Goal: Book appointment/travel/reservation

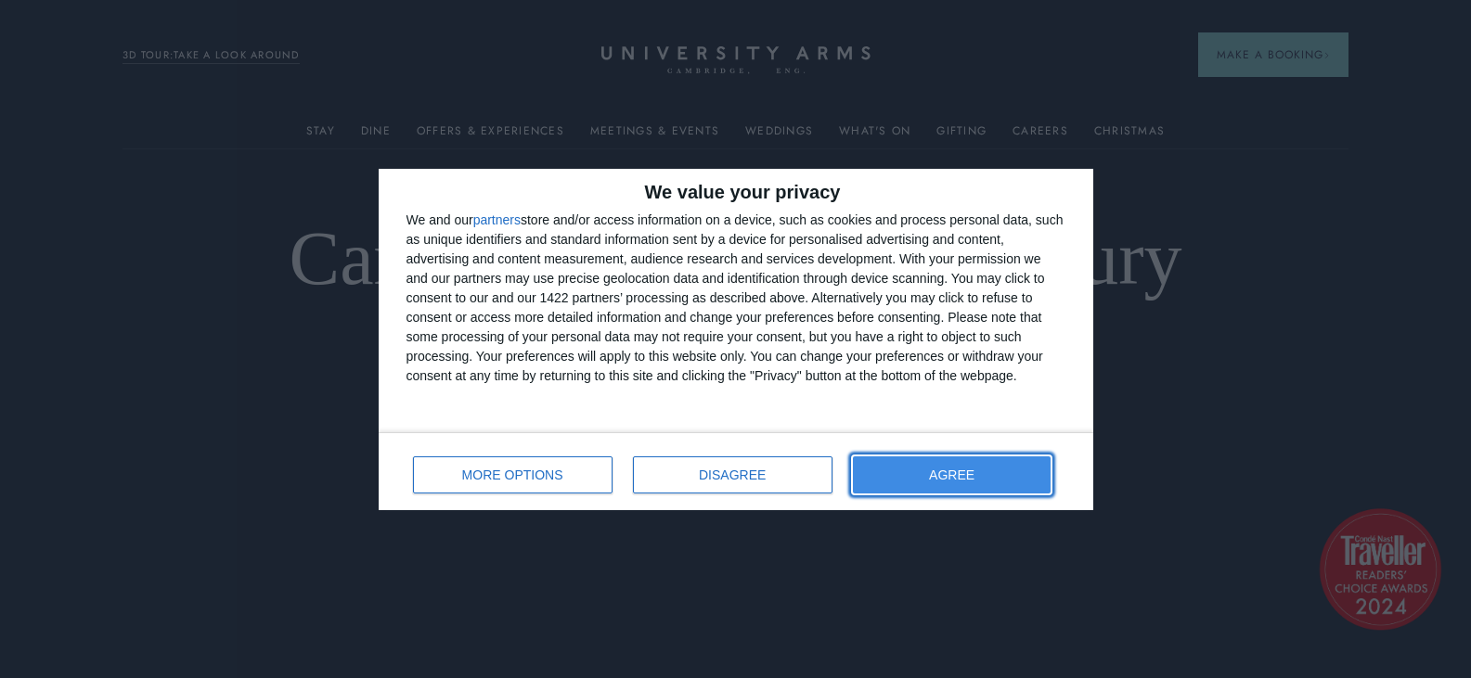
click at [974, 481] on span "AGREE" at bounding box center [951, 475] width 45 height 13
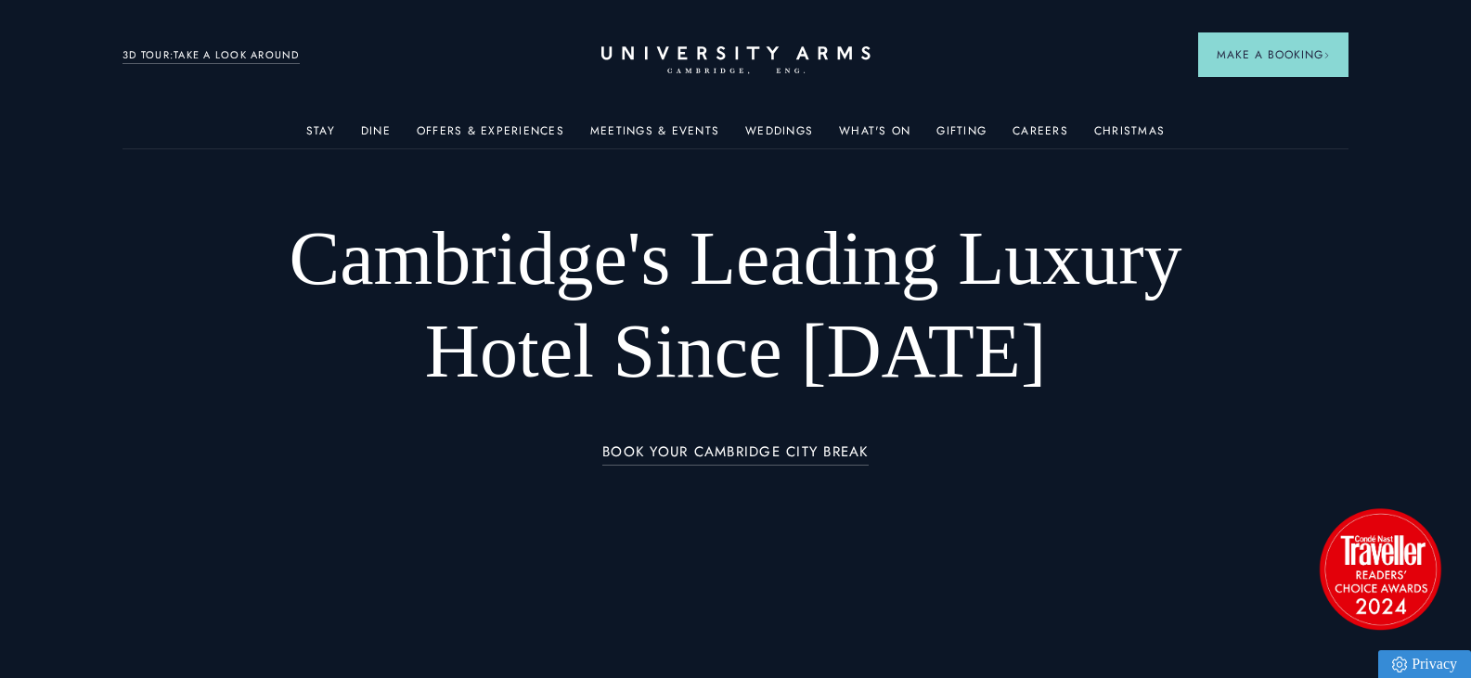
click at [251, 46] on div "3D TOUR:TAKE A LOOK AROUND" at bounding box center [210, 54] width 177 height 22
click at [171, 54] on link "3D TOUR:TAKE A LOOK AROUND" at bounding box center [210, 55] width 177 height 17
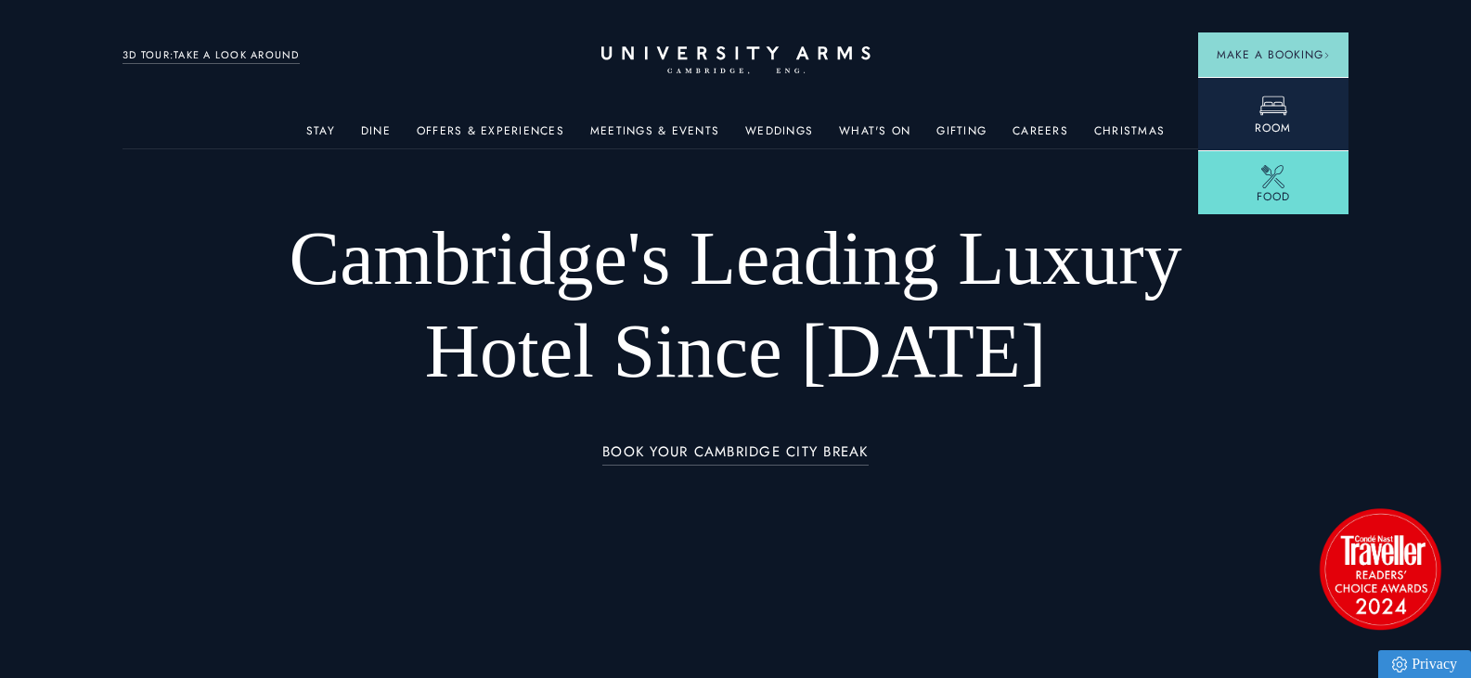
click at [1268, 108] on icon at bounding box center [1273, 106] width 28 height 28
